Goal: Find specific page/section: Find specific page/section

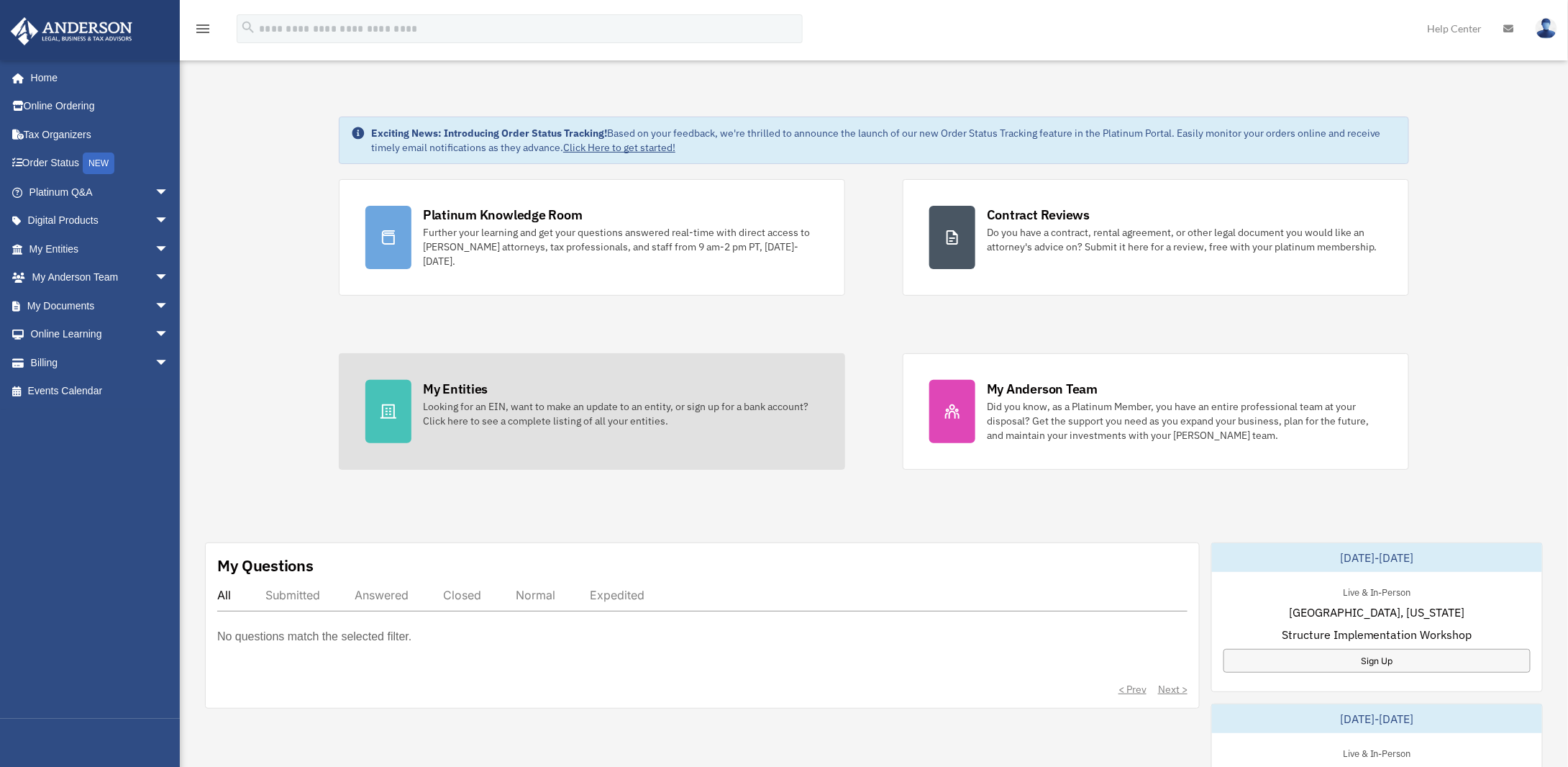
click at [443, 385] on div "My Entities" at bounding box center [455, 389] width 65 height 18
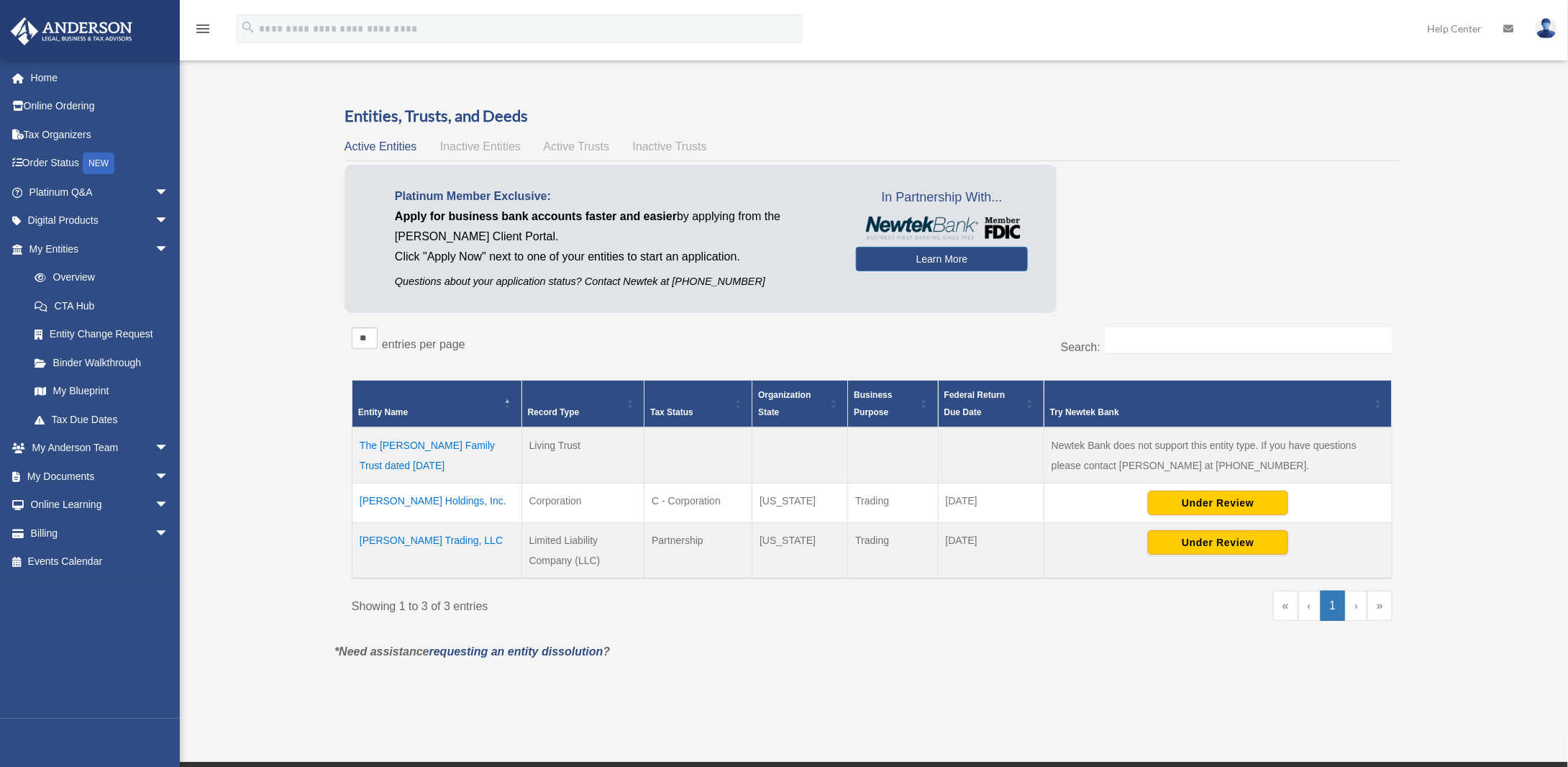
click at [394, 539] on td "[PERSON_NAME] Trading, LLC" at bounding box center [437, 551] width 169 height 56
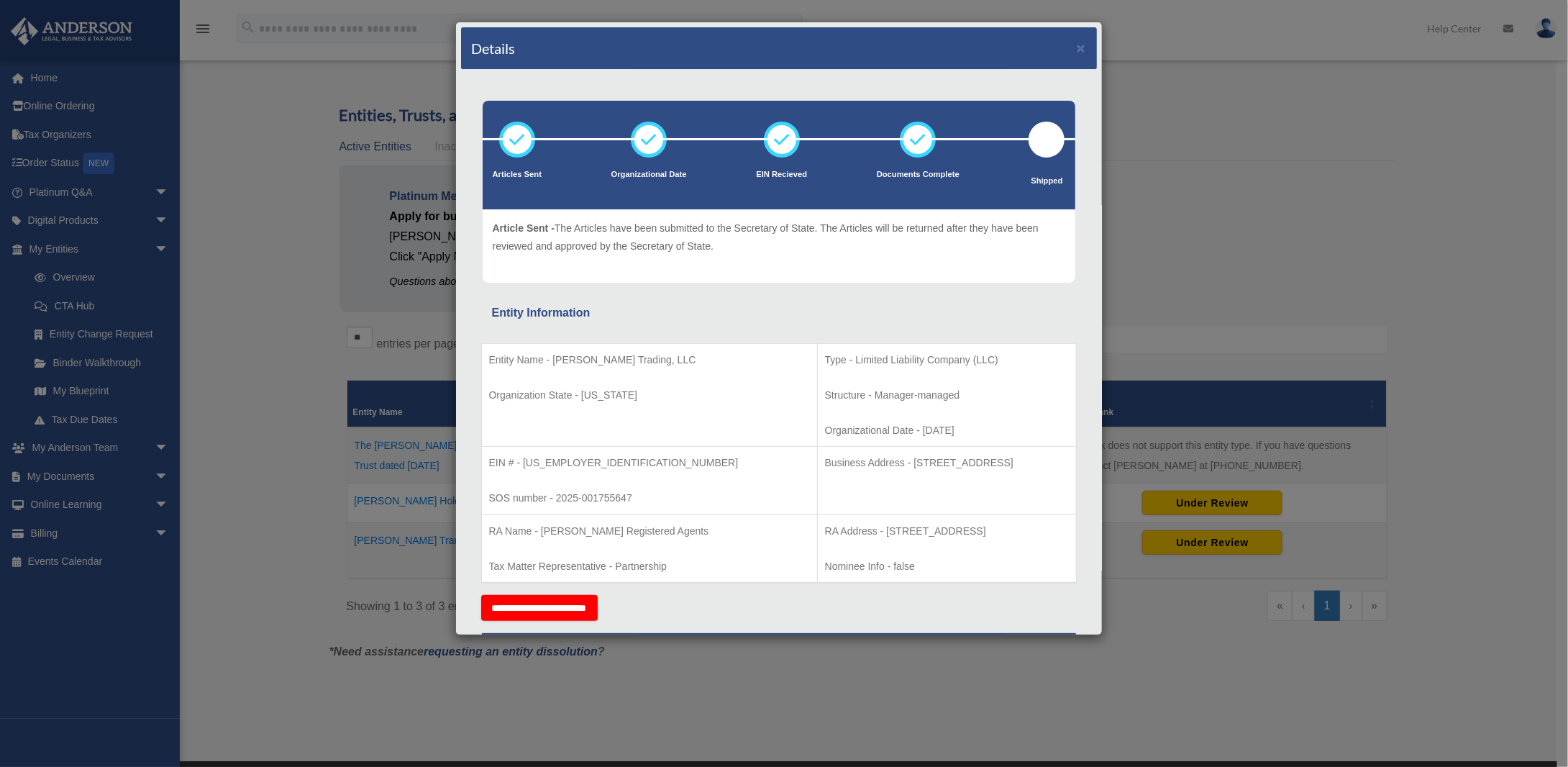
scroll to position [72, 0]
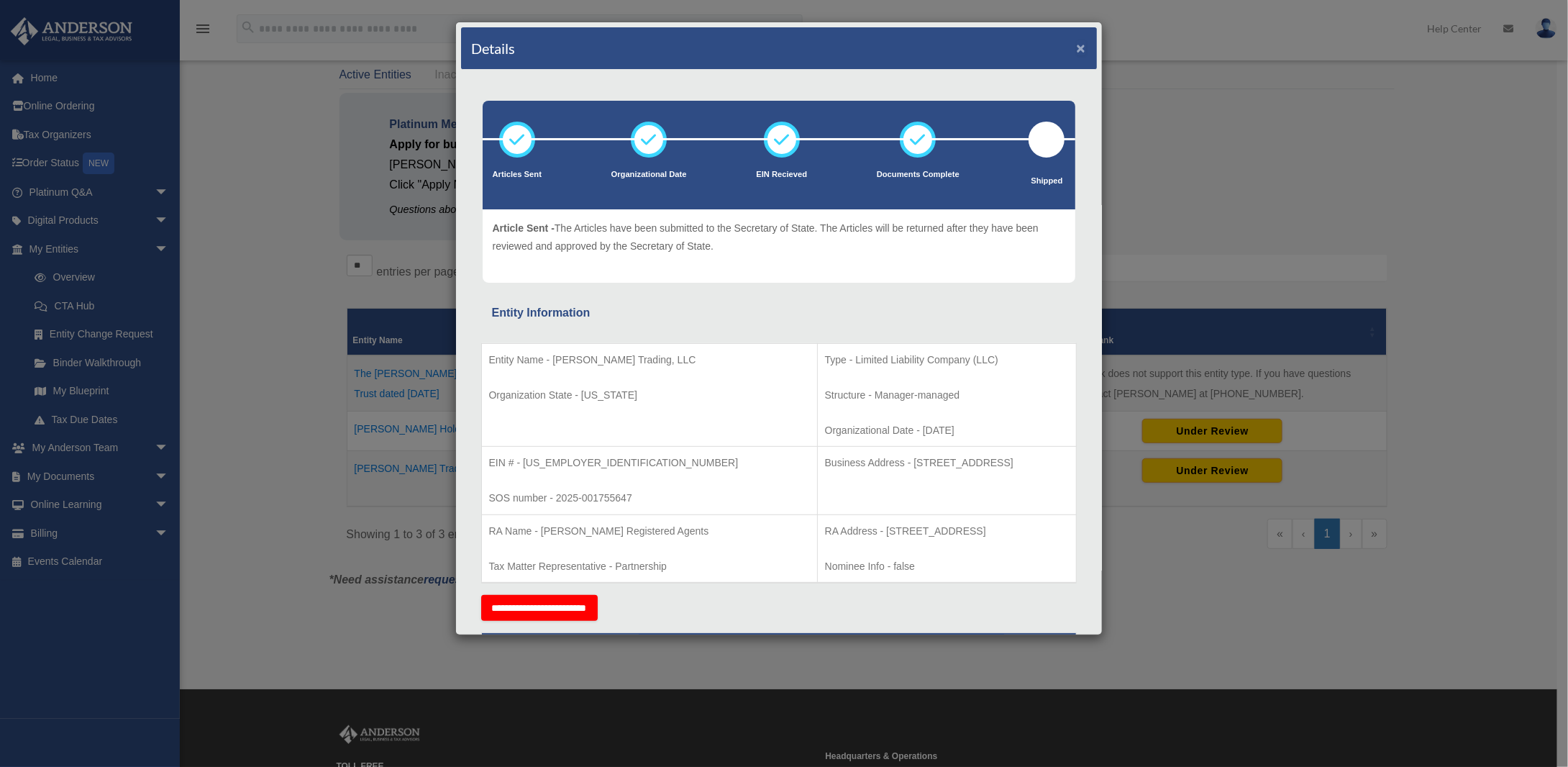
click at [1076, 51] on button "×" at bounding box center [1081, 47] width 9 height 15
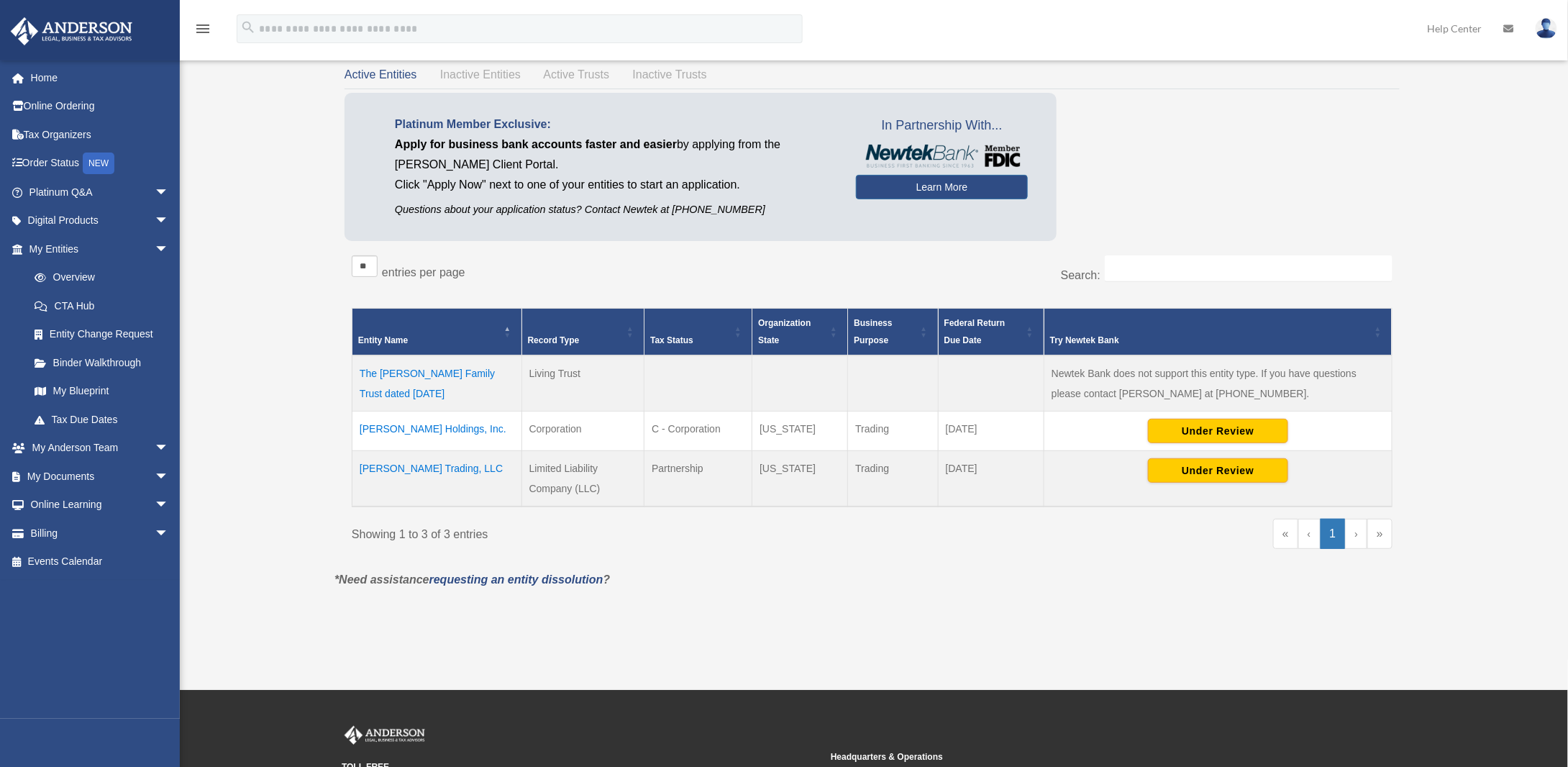
click at [385, 467] on td "[PERSON_NAME] Trading, LLC" at bounding box center [437, 478] width 169 height 56
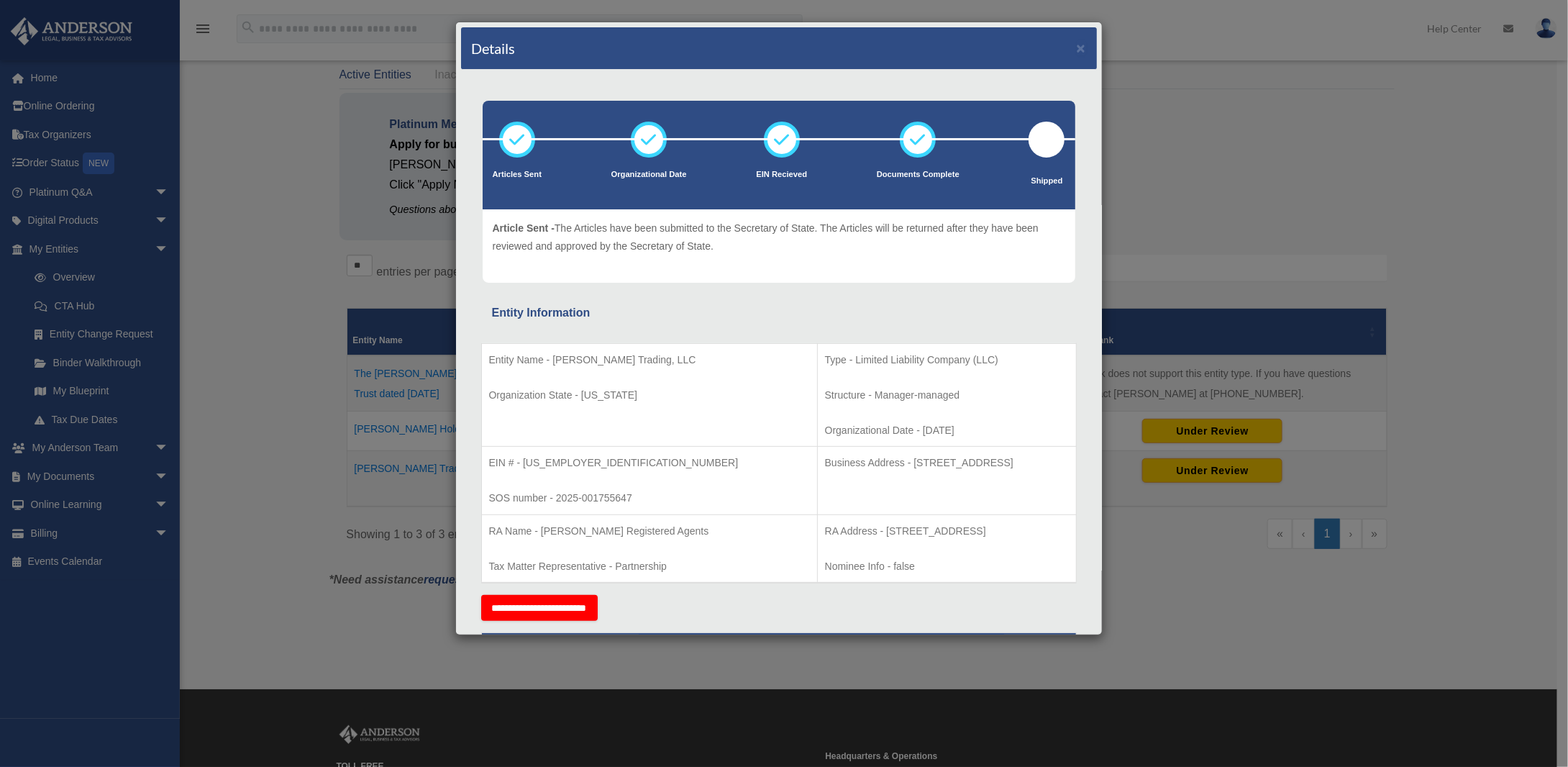
click at [288, 218] on div "Details × Articles Sent Organizational Date" at bounding box center [784, 383] width 1568 height 767
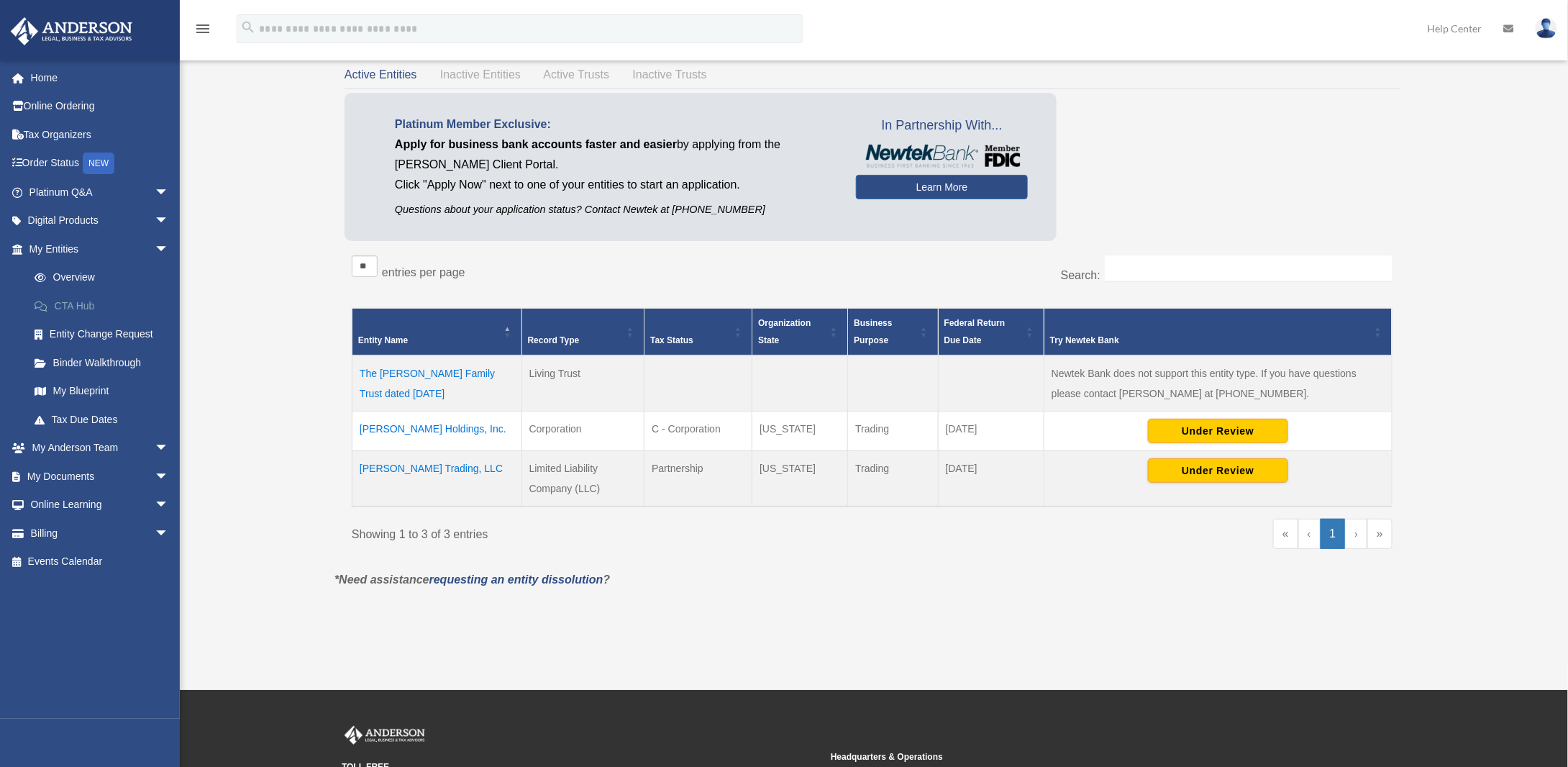
scroll to position [144, 0]
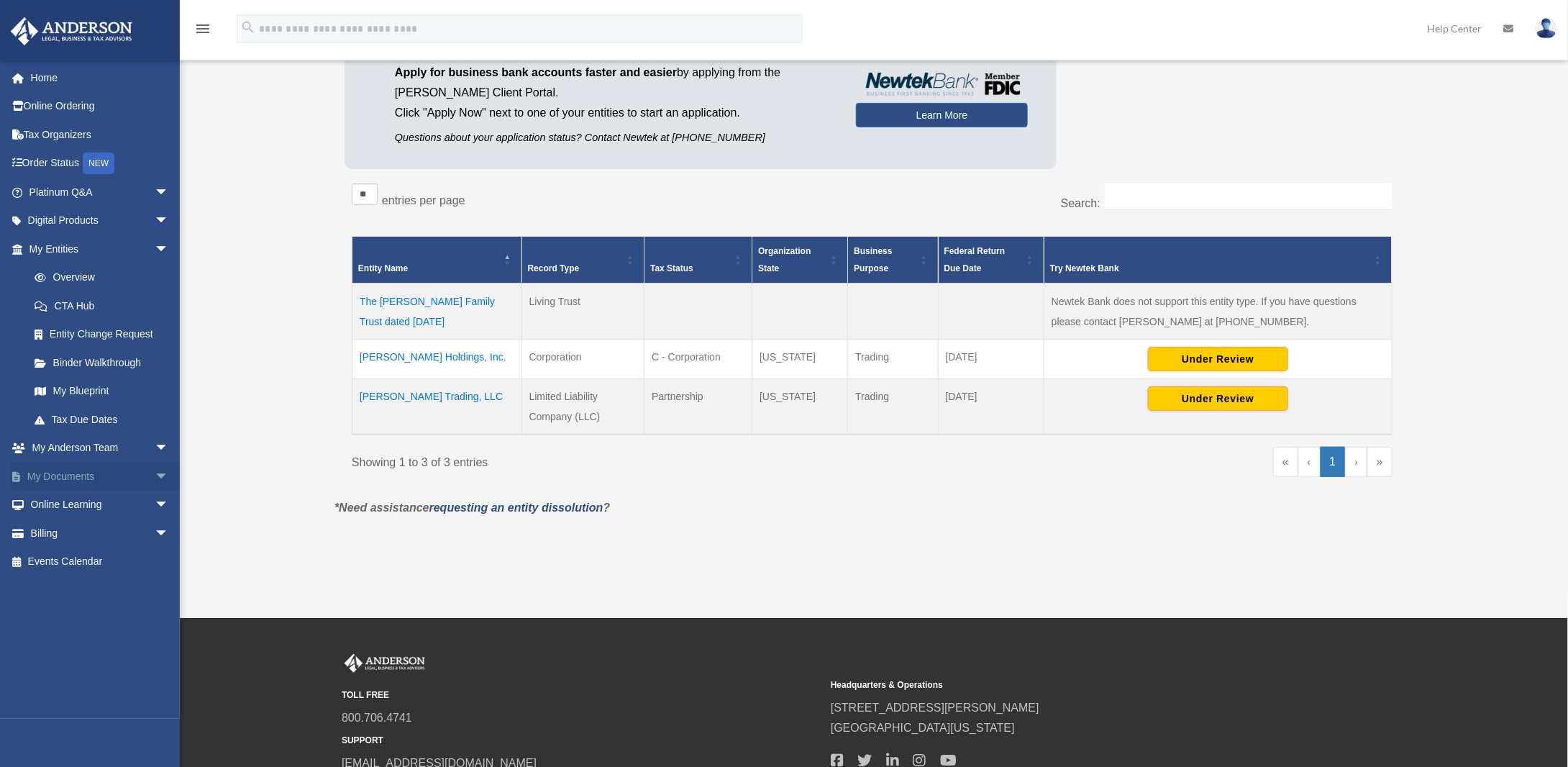
click at [68, 470] on link "My Documents arrow_drop_down" at bounding box center [100, 476] width 180 height 29
click at [64, 467] on link "My Documents arrow_drop_down" at bounding box center [100, 476] width 180 height 29
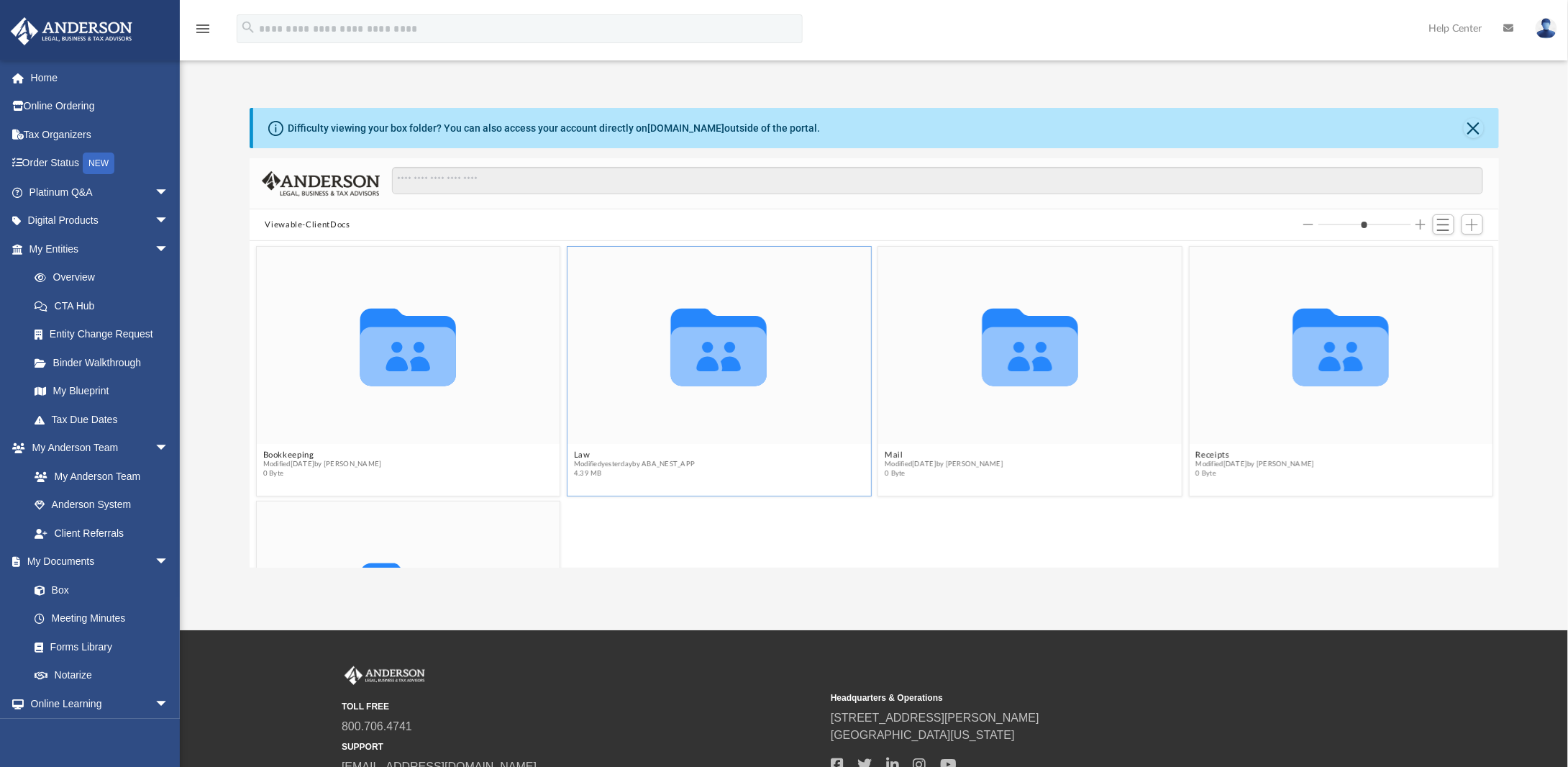
scroll to position [316, 1239]
click at [580, 451] on button "Law" at bounding box center [633, 455] width 121 height 9
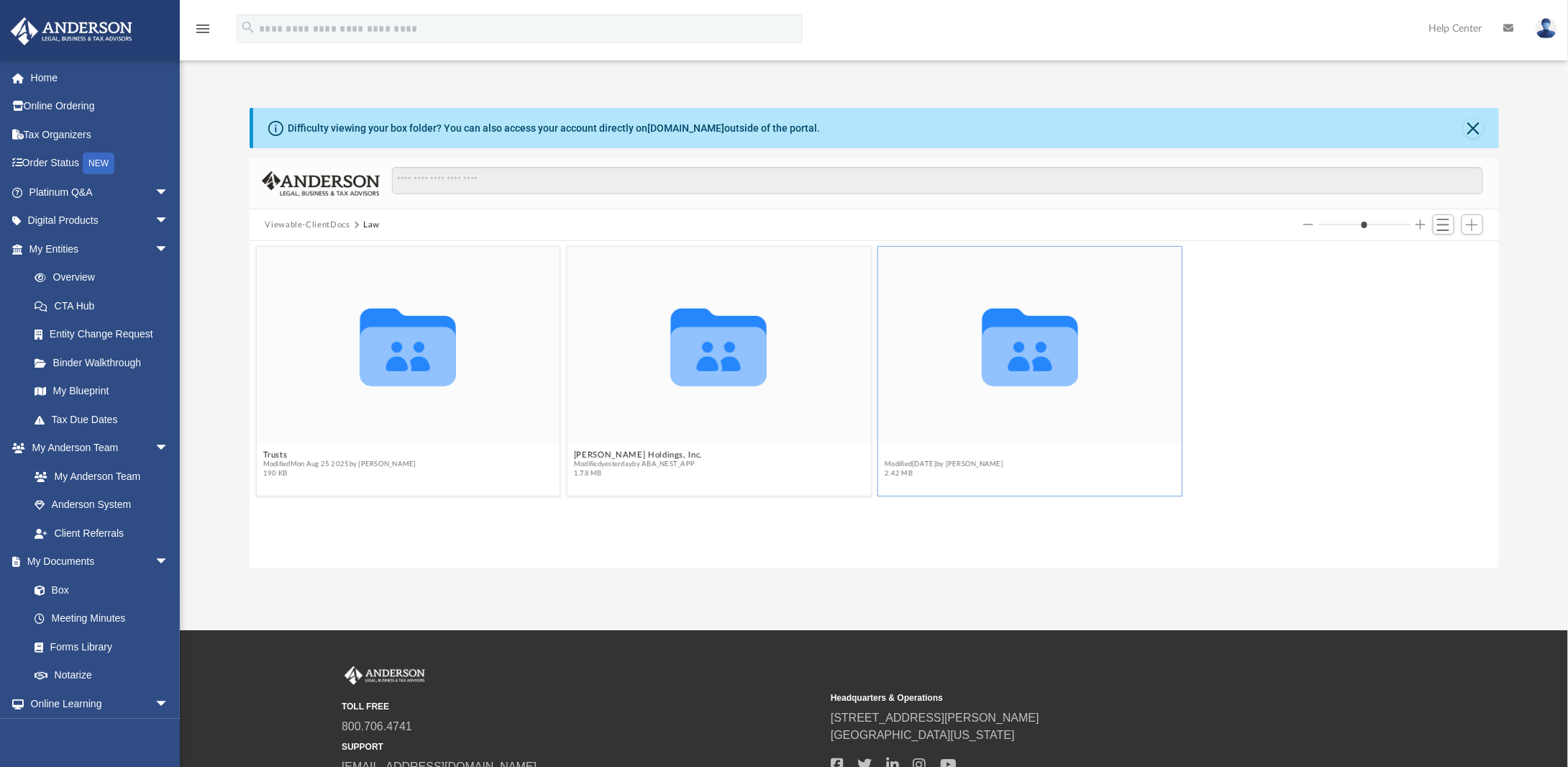
click at [926, 455] on button "[PERSON_NAME] Trading, LLC" at bounding box center [947, 455] width 125 height 9
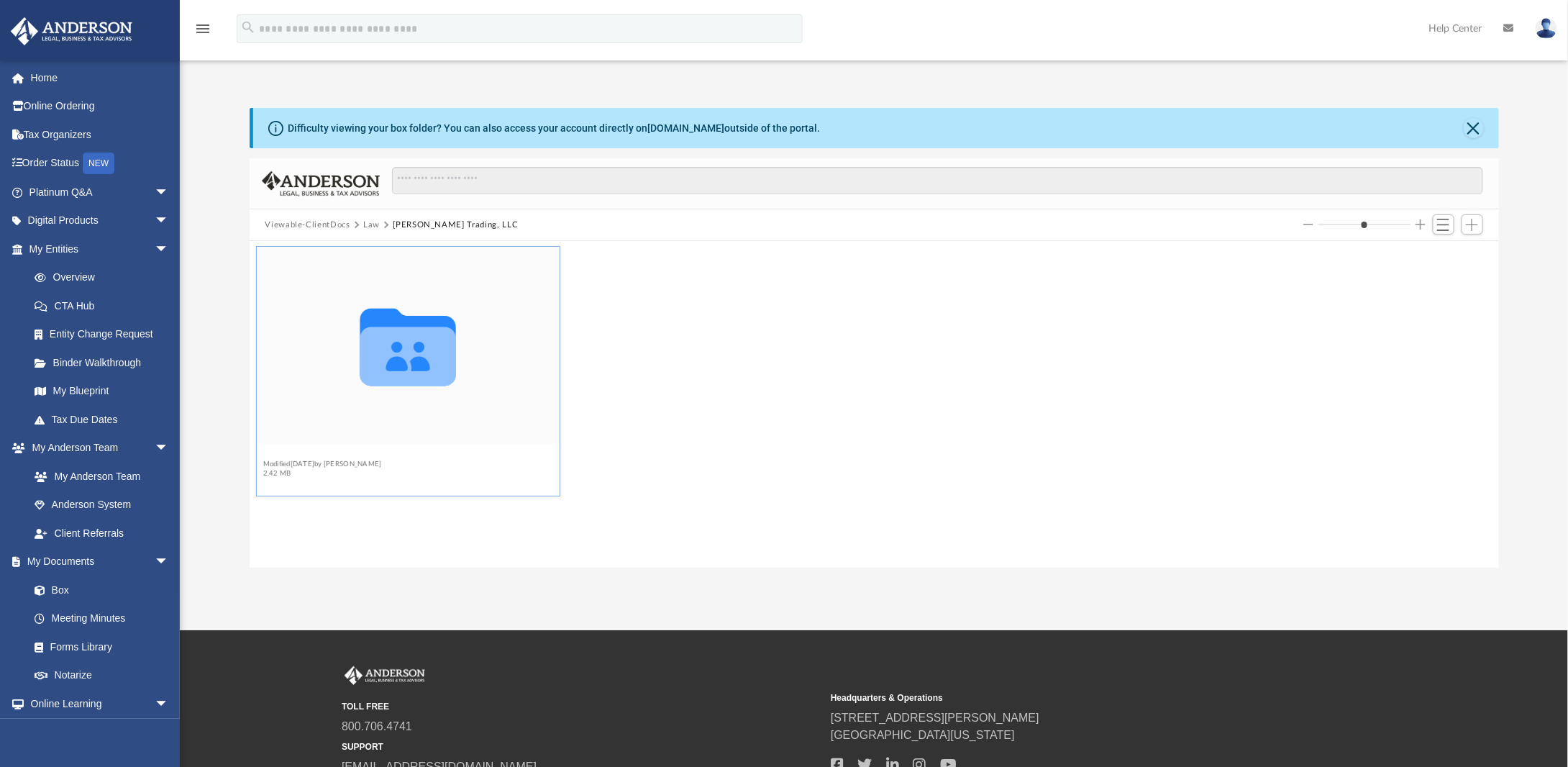
click at [295, 456] on button "Initial Docs" at bounding box center [321, 455] width 119 height 9
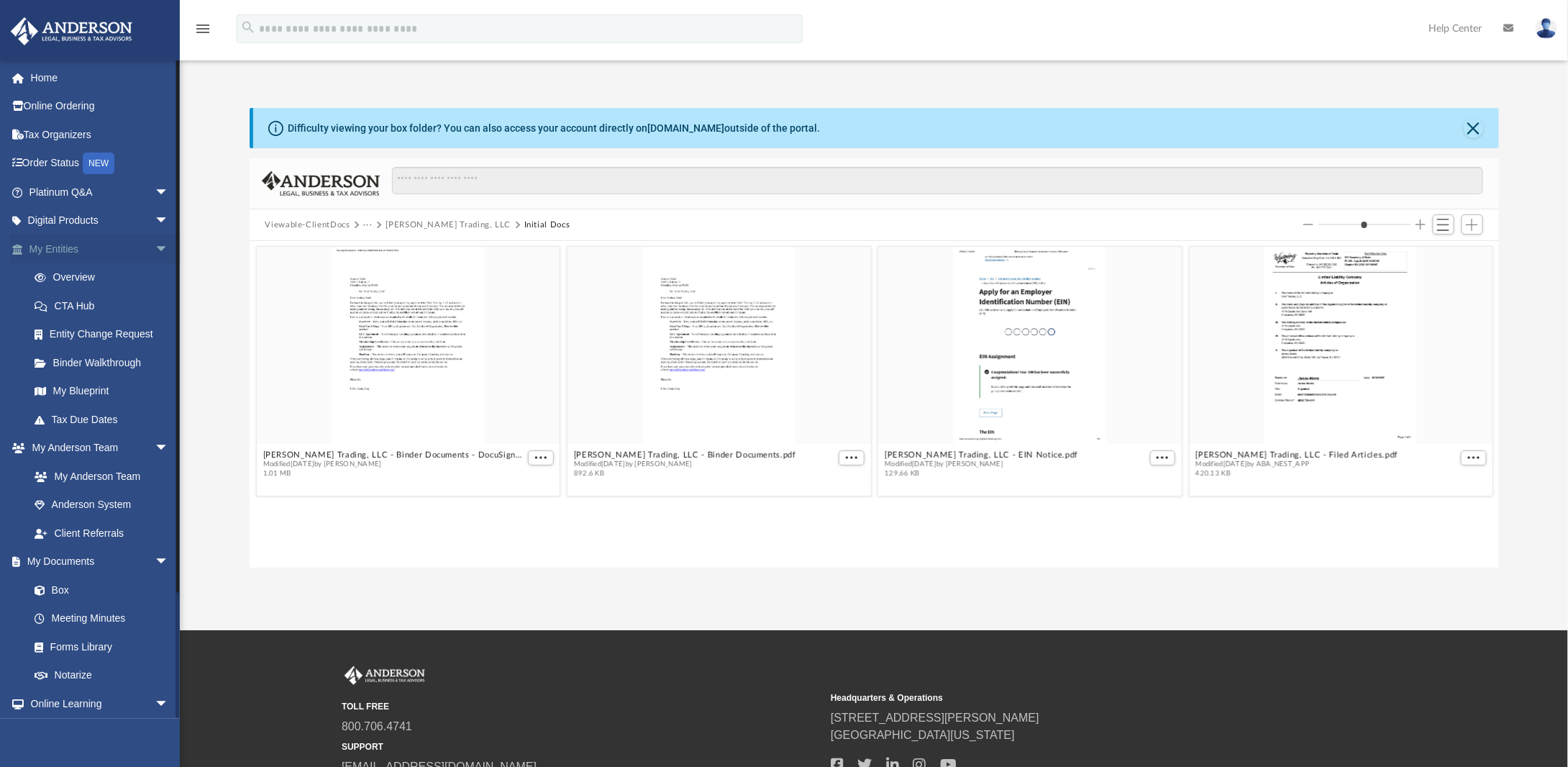
click at [70, 248] on link "My Entities arrow_drop_down" at bounding box center [100, 249] width 180 height 29
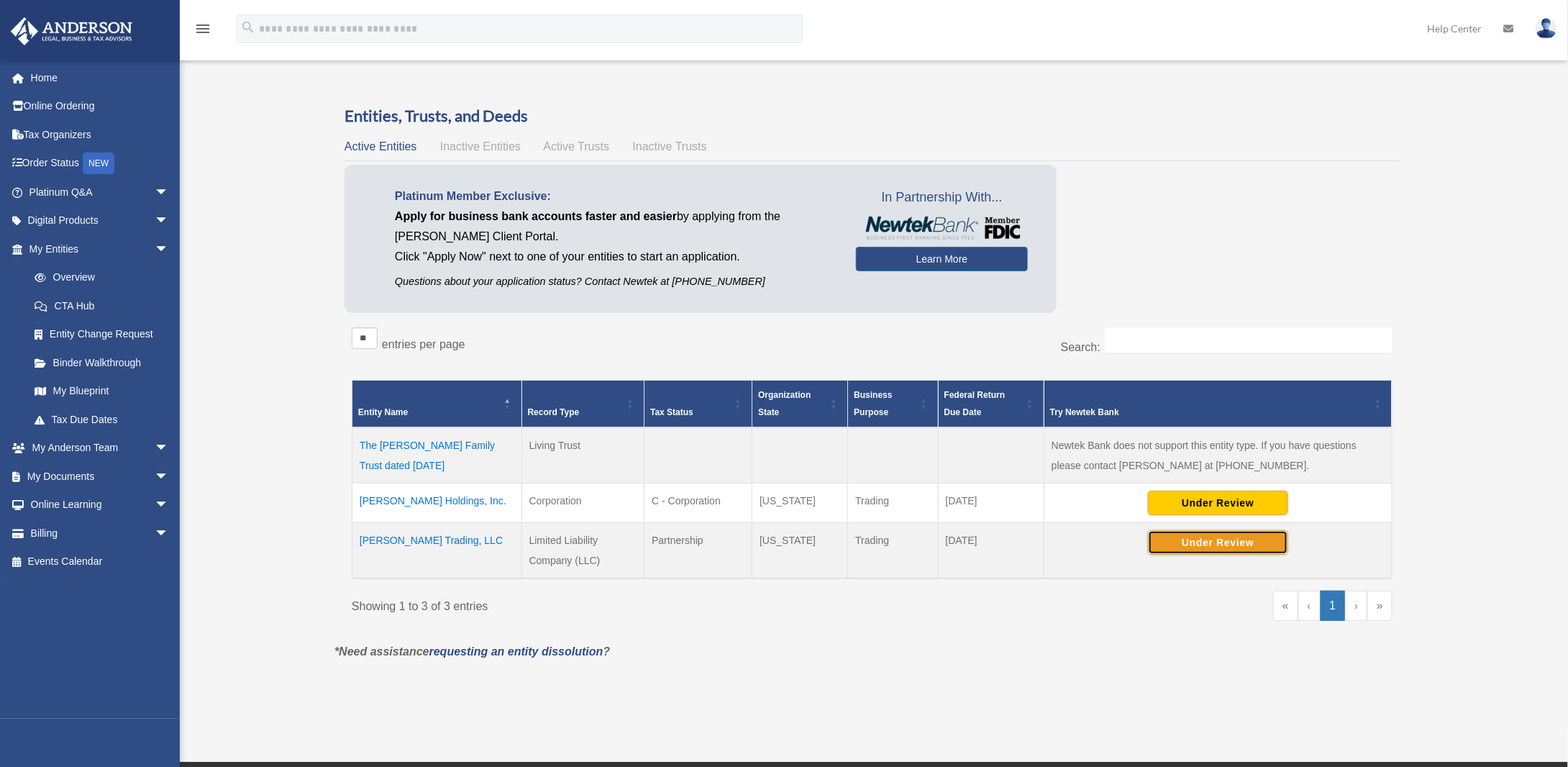
click at [1219, 542] on button "Under Review" at bounding box center [1218, 542] width 140 height 24
click at [1032, 642] on p "*Need assistance requesting an entity dissolution ?" at bounding box center [872, 652] width 1097 height 20
